Goal: Answer question/provide support: Answer question/provide support

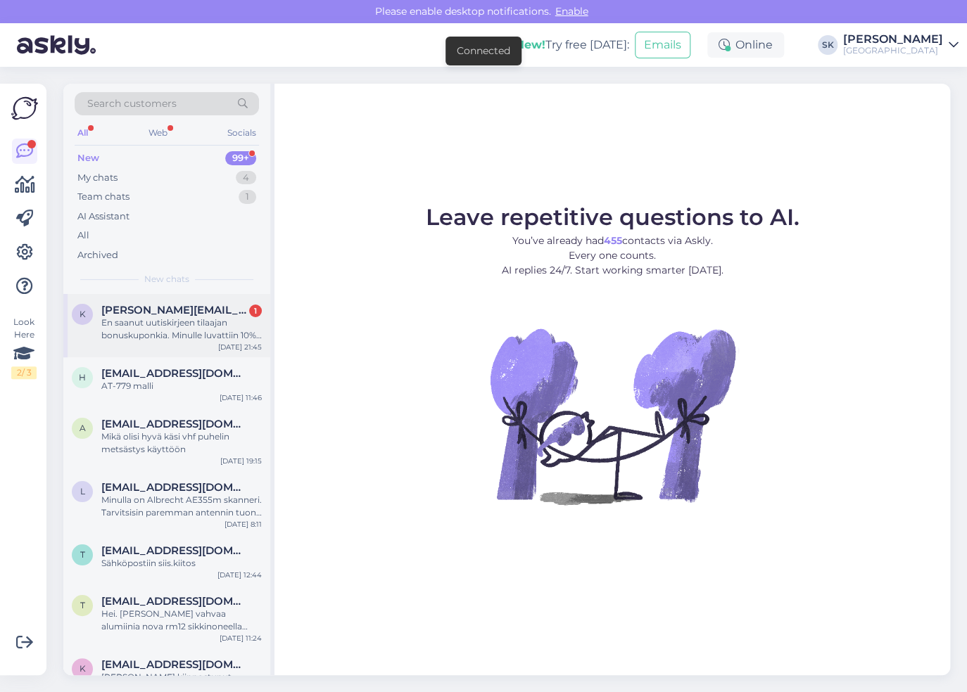
click at [168, 317] on div "En saanut uutiskirjeen tilaajan bonuskuponkia. Minulle luvattiin 10% alennus en…" at bounding box center [181, 329] width 160 height 25
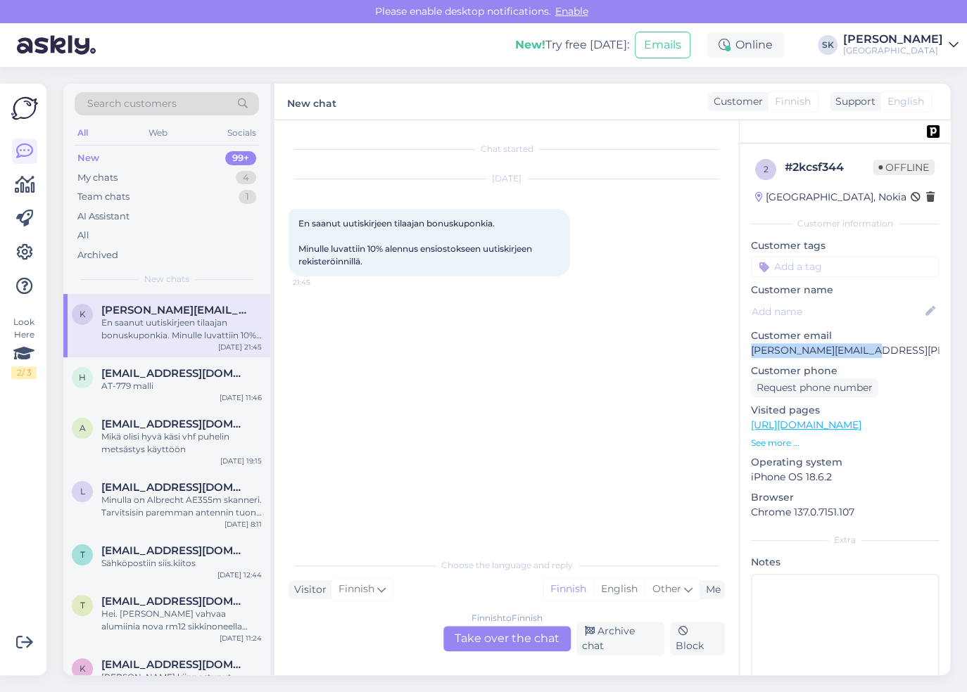
drag, startPoint x: 860, startPoint y: 350, endPoint x: 753, endPoint y: 349, distance: 107.0
click at [753, 349] on p "[PERSON_NAME][EMAIL_ADDRESS][PERSON_NAME][DOMAIN_NAME]" at bounding box center [845, 350] width 188 height 15
copy p "[PERSON_NAME][EMAIL_ADDRESS][PERSON_NAME][DOMAIN_NAME]"
click at [522, 640] on div "Finnish to Finnish Take over the chat" at bounding box center [506, 638] width 127 height 25
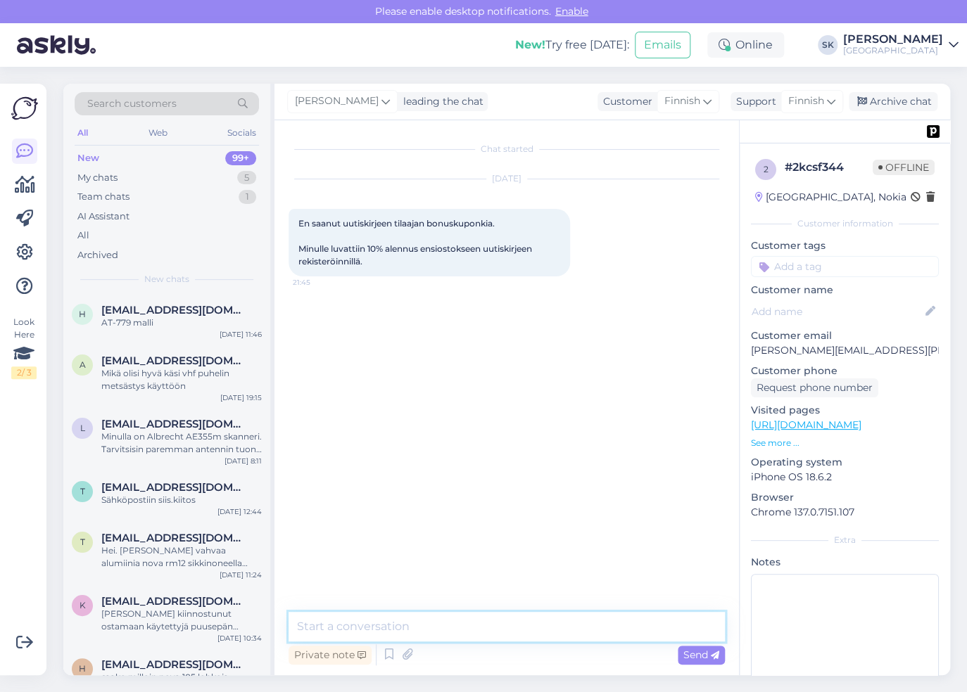
click at [483, 620] on textarea at bounding box center [506, 627] width 436 height 30
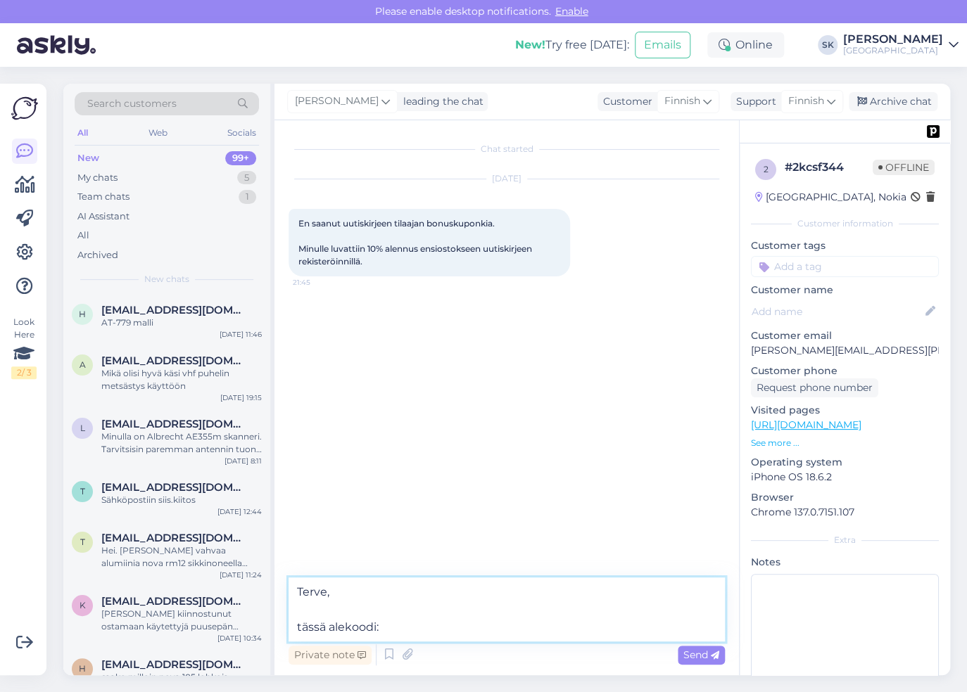
paste textarea "KONEITA2025FIN"
type textarea "Terve, tässä alekoodi: KONEITA2025FIN"
click at [688, 654] on span "Send" at bounding box center [701, 655] width 36 height 13
